Goal: Check status: Check status

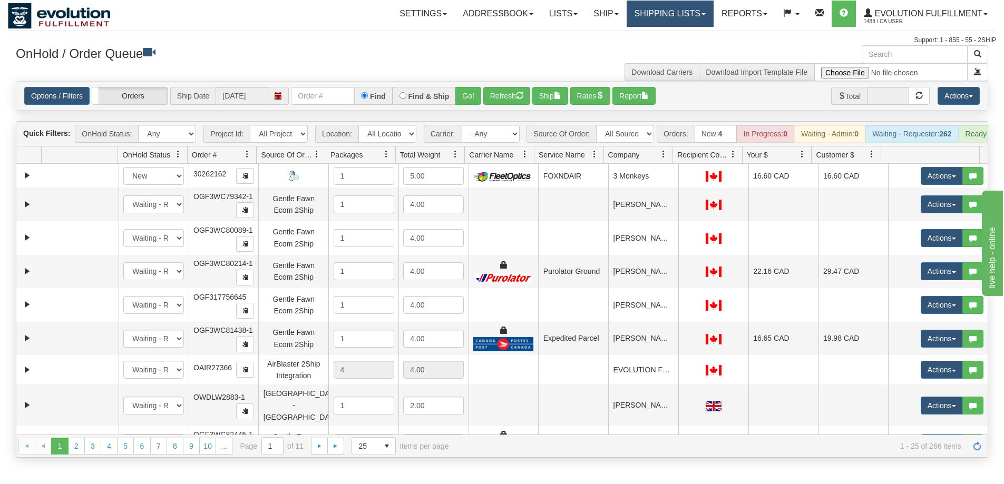
click at [674, 21] on link "Shipping lists" at bounding box center [670, 14] width 87 height 26
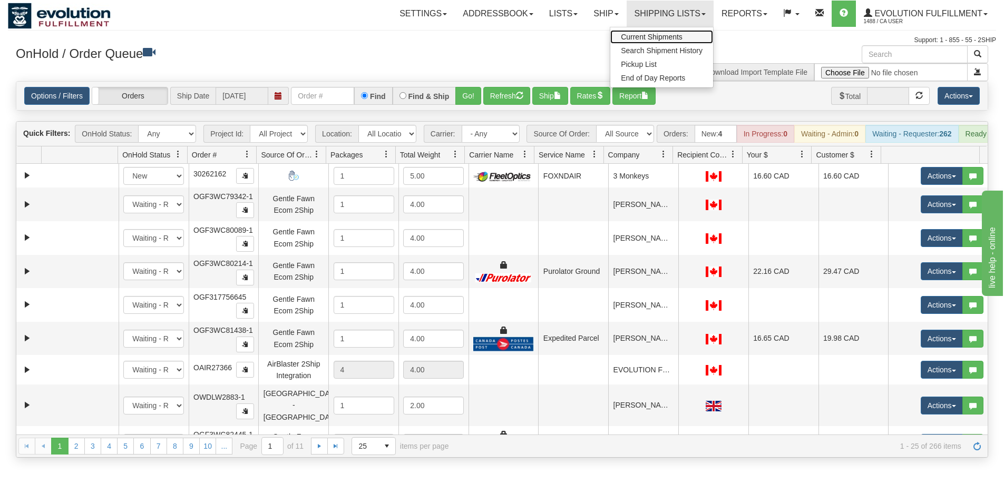
click at [665, 40] on span "Current Shipments" at bounding box center [652, 37] width 62 height 8
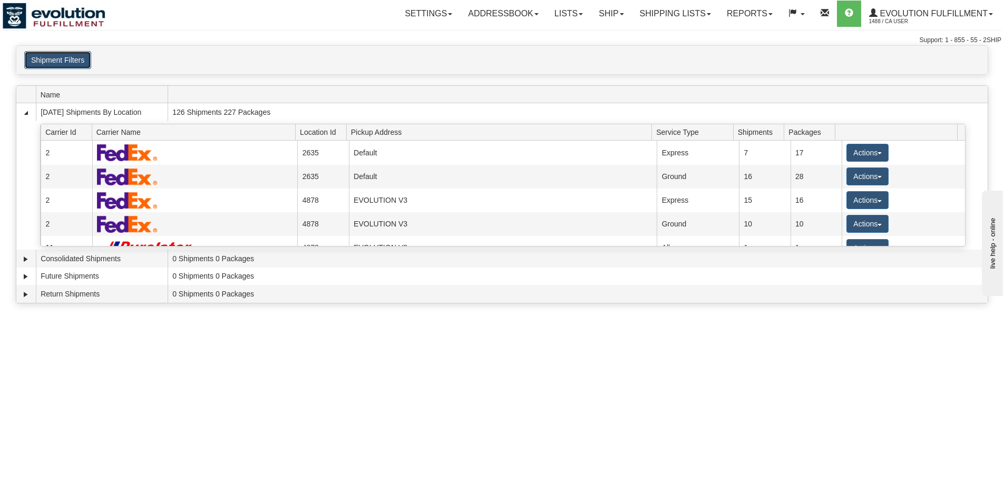
click at [76, 57] on button "Shipment Filters" at bounding box center [57, 60] width 67 height 18
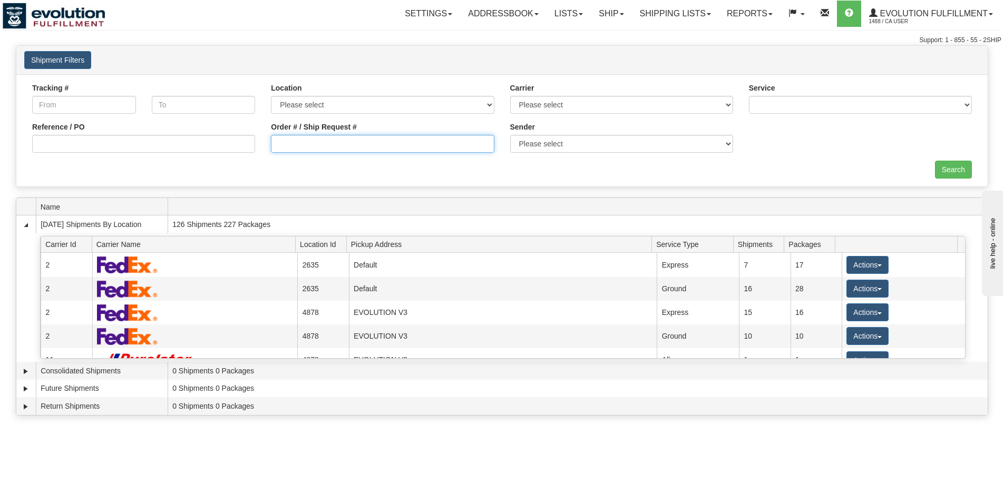
click at [302, 143] on input "Order # / Ship Request #" at bounding box center [382, 144] width 223 height 18
type input "10018"
click at [964, 169] on input "Search" at bounding box center [953, 170] width 37 height 18
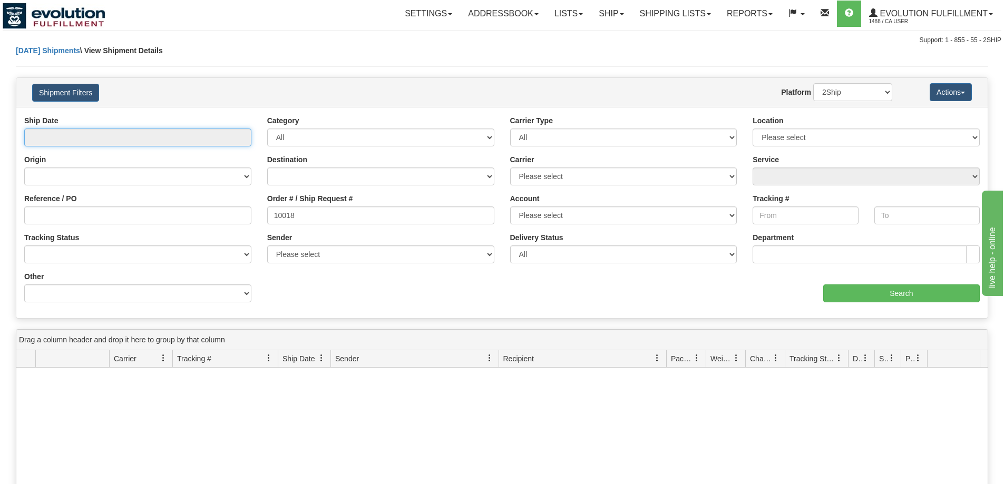
click at [127, 141] on input "text" at bounding box center [137, 138] width 227 height 18
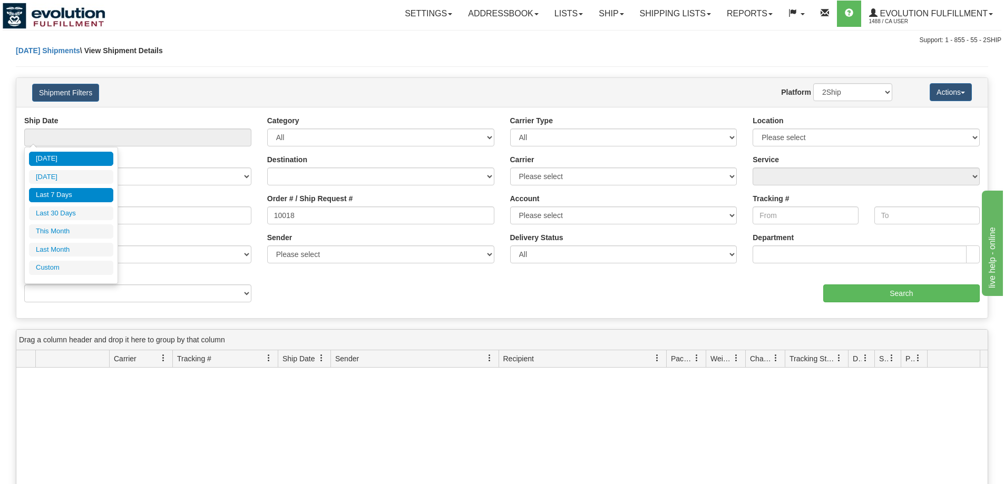
click at [56, 194] on li "Last 7 Days" at bounding box center [71, 195] width 84 height 14
type input "From 10/09/2025 To 10/15/2025"
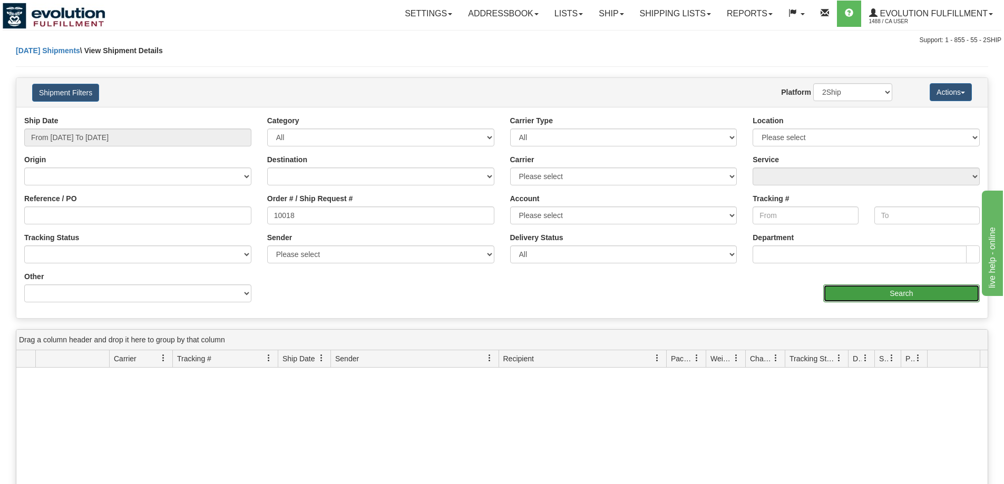
click at [875, 296] on input "Search" at bounding box center [901, 294] width 157 height 18
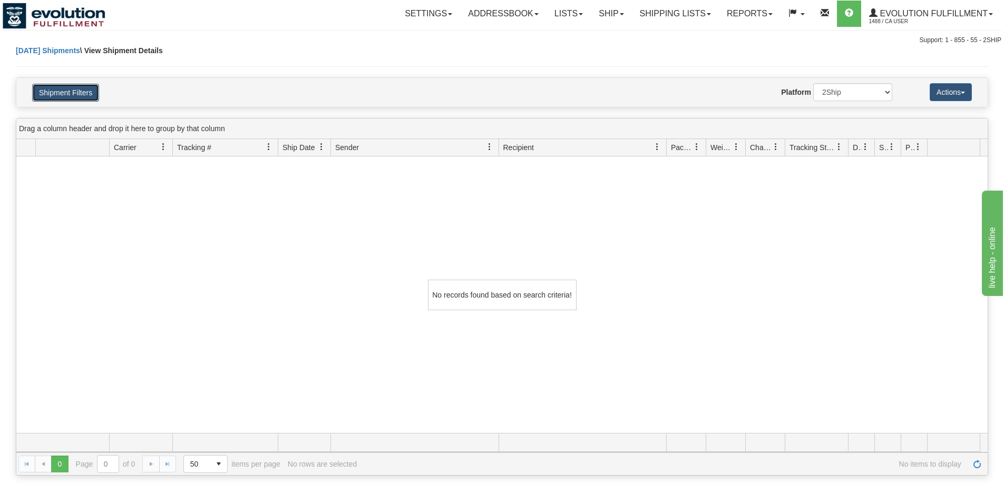
click at [77, 92] on button "Shipment Filters" at bounding box center [65, 93] width 67 height 18
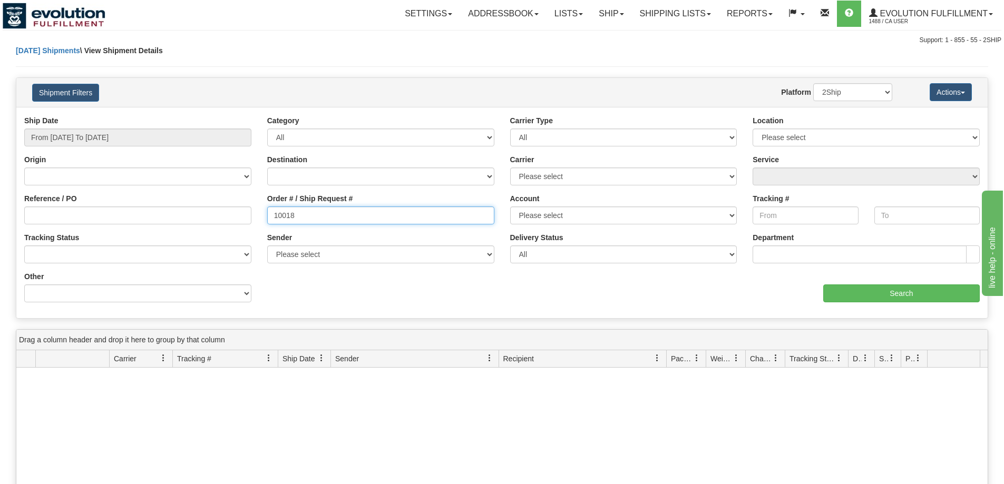
drag, startPoint x: 273, startPoint y: 206, endPoint x: 198, endPoint y: 207, distance: 74.9
click at [198, 115] on div "Reference / PO Order # / Ship Request # 10018 Account Please select CanadaPost …" at bounding box center [501, 115] width 971 height 0
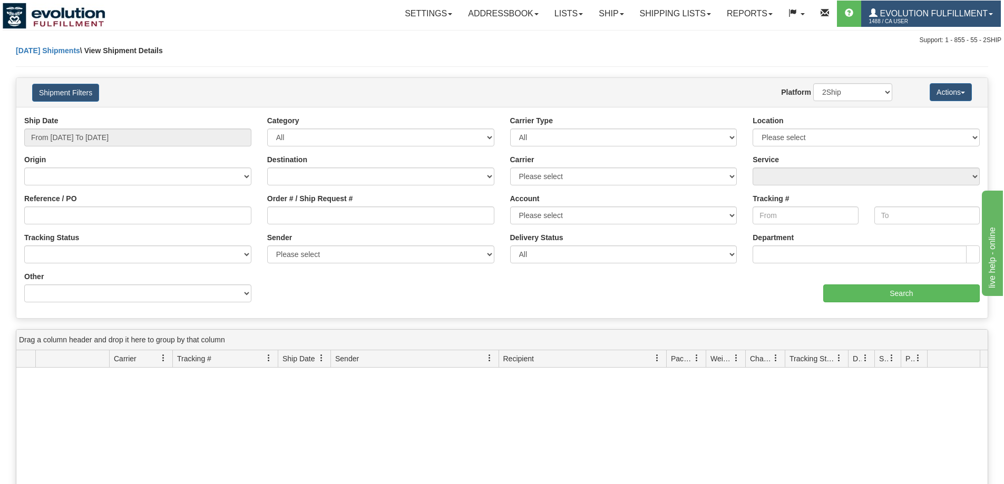
click at [880, 16] on span "Evolution Fulfillment" at bounding box center [933, 13] width 110 height 9
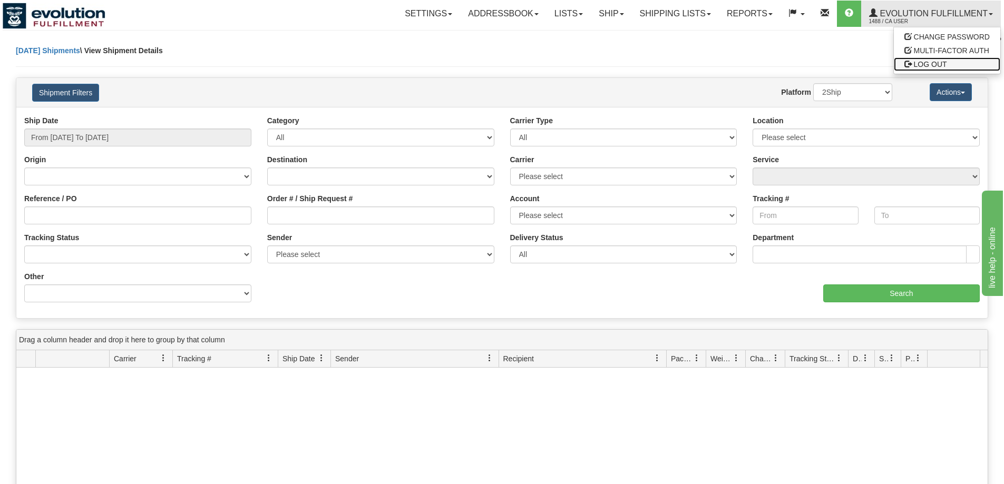
click at [918, 64] on span "LOG OUT" at bounding box center [930, 64] width 33 height 8
